Goal: Information Seeking & Learning: Learn about a topic

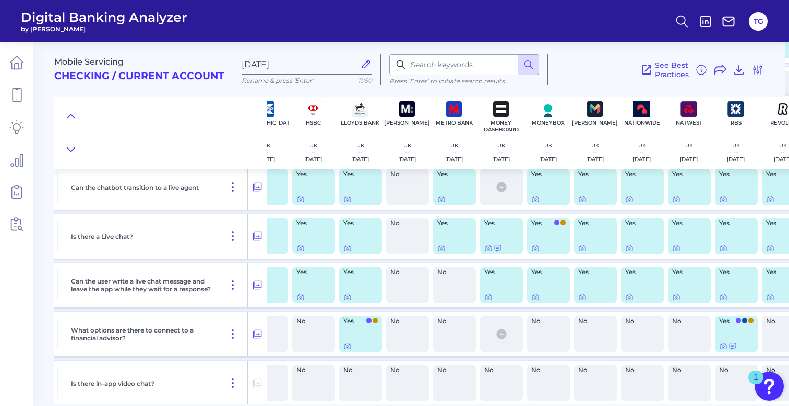
scroll to position [912, 333]
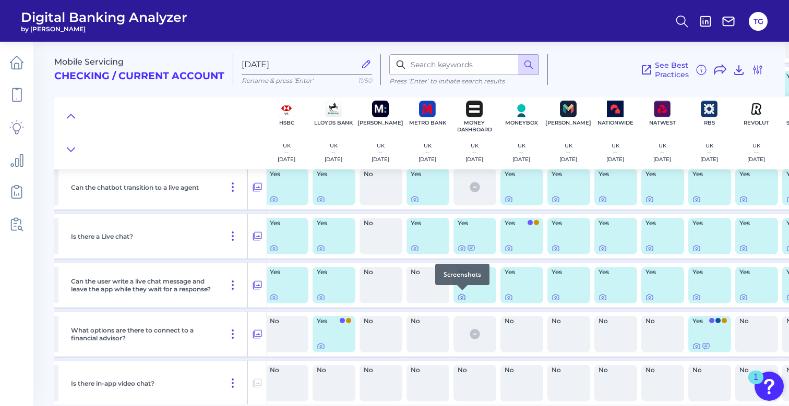
click at [459, 297] on icon at bounding box center [461, 297] width 8 height 8
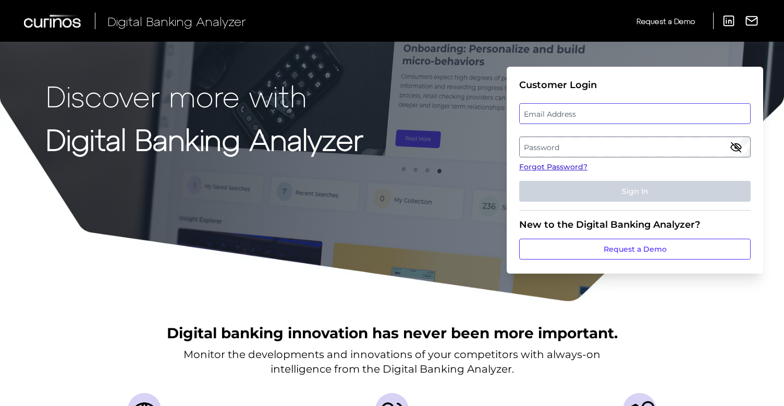
type input "[PERSON_NAME][EMAIL_ADDRESS][DOMAIN_NAME]"
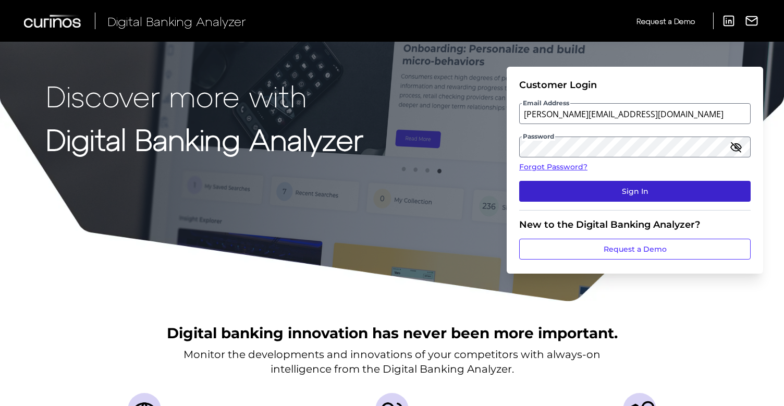
click at [620, 189] on button "Sign In" at bounding box center [635, 191] width 232 height 21
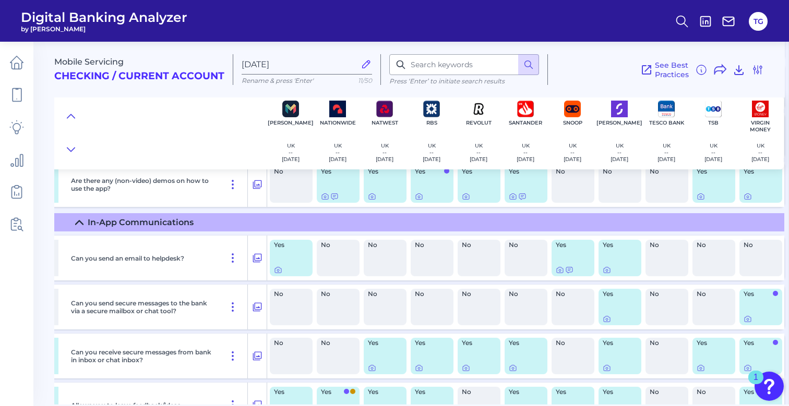
scroll to position [208, 614]
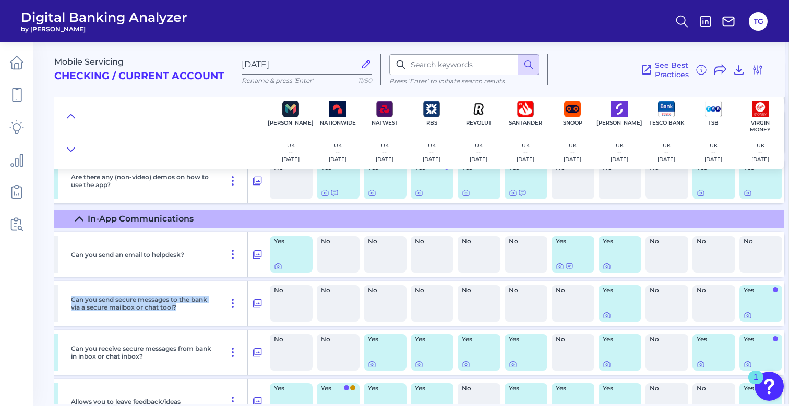
drag, startPoint x: 179, startPoint y: 307, endPoint x: 69, endPoint y: 298, distance: 110.4
click at [69, 298] on div "Can you send secure messages to the bank via a secure mailbox or chat tool?" at bounding box center [157, 303] width 181 height 45
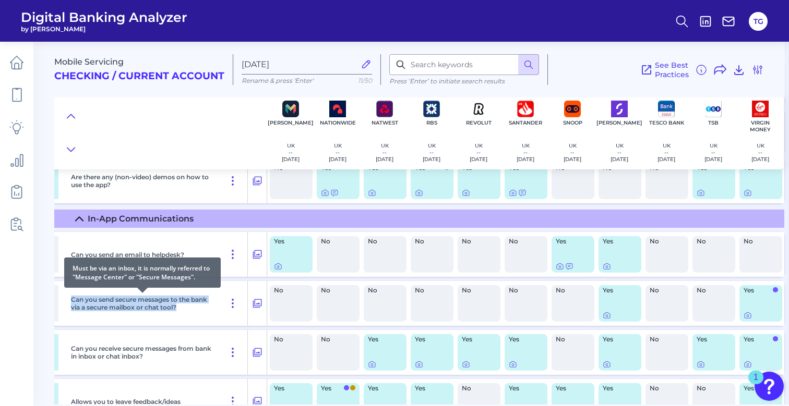
copy p "Can you send secure messages to the bank via a secure mailbox or chat tool?"
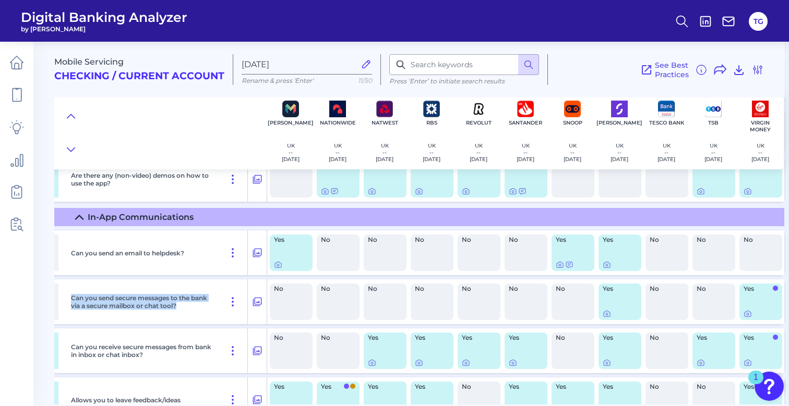
scroll to position [209, 614]
click at [604, 314] on icon at bounding box center [606, 314] width 8 height 8
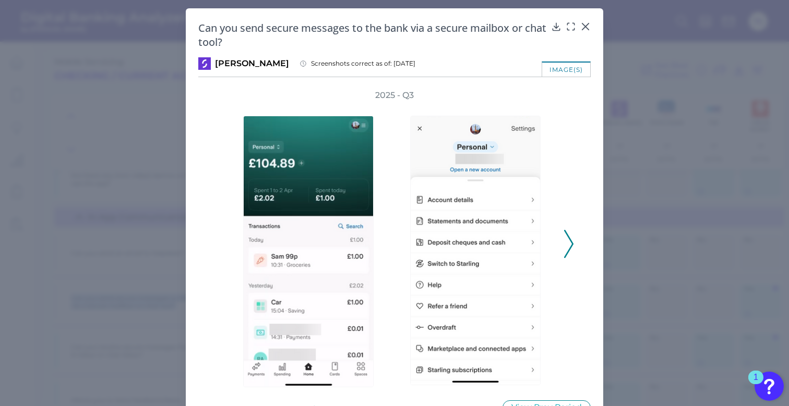
click at [569, 241] on polyline at bounding box center [568, 244] width 8 height 27
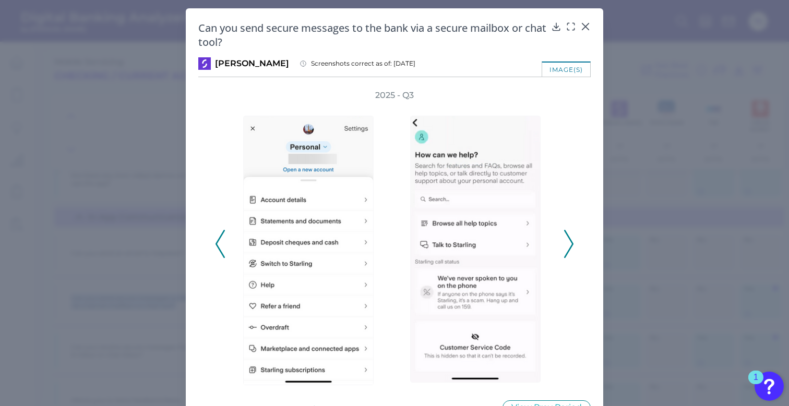
click at [569, 241] on polyline at bounding box center [568, 244] width 8 height 27
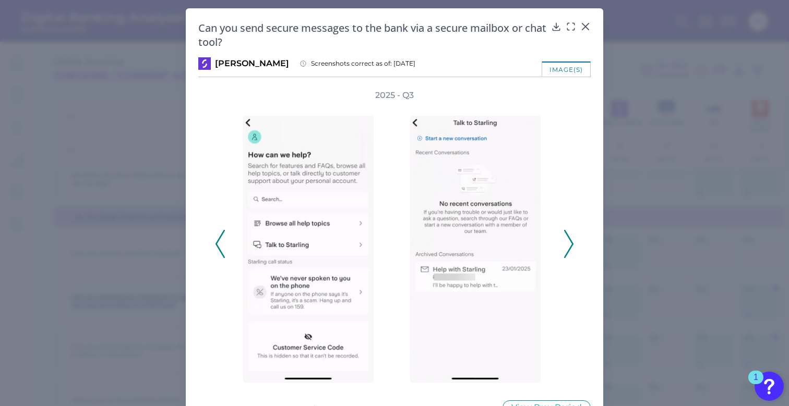
click at [569, 241] on polyline at bounding box center [568, 244] width 8 height 27
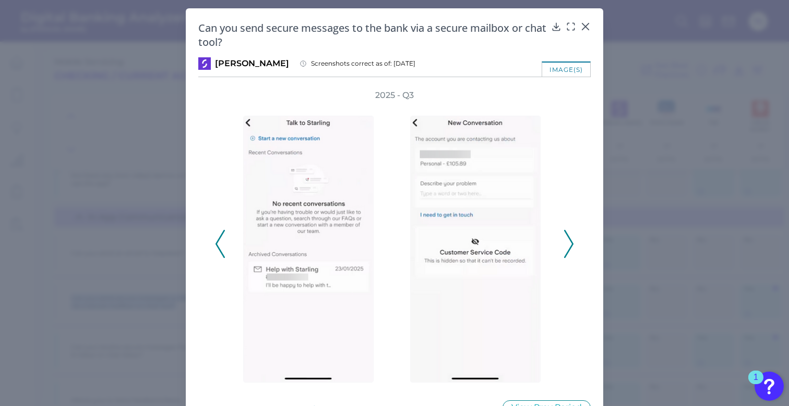
click at [569, 241] on polyline at bounding box center [568, 244] width 8 height 27
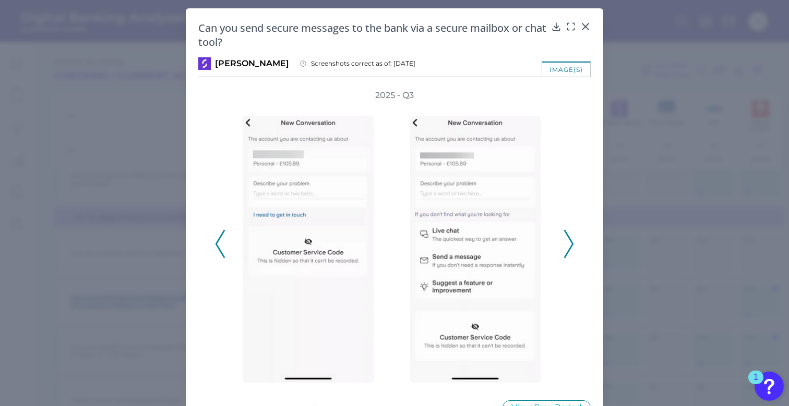
click at [569, 241] on polyline at bounding box center [568, 244] width 8 height 27
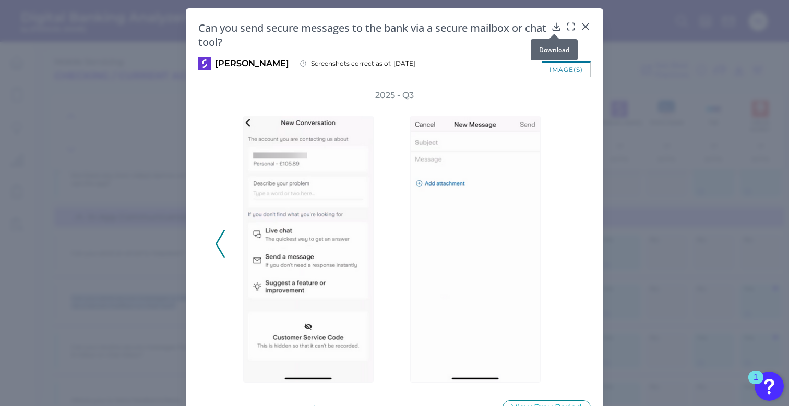
click at [553, 28] on icon at bounding box center [556, 26] width 10 height 10
